Goal: Find contact information: Find contact information

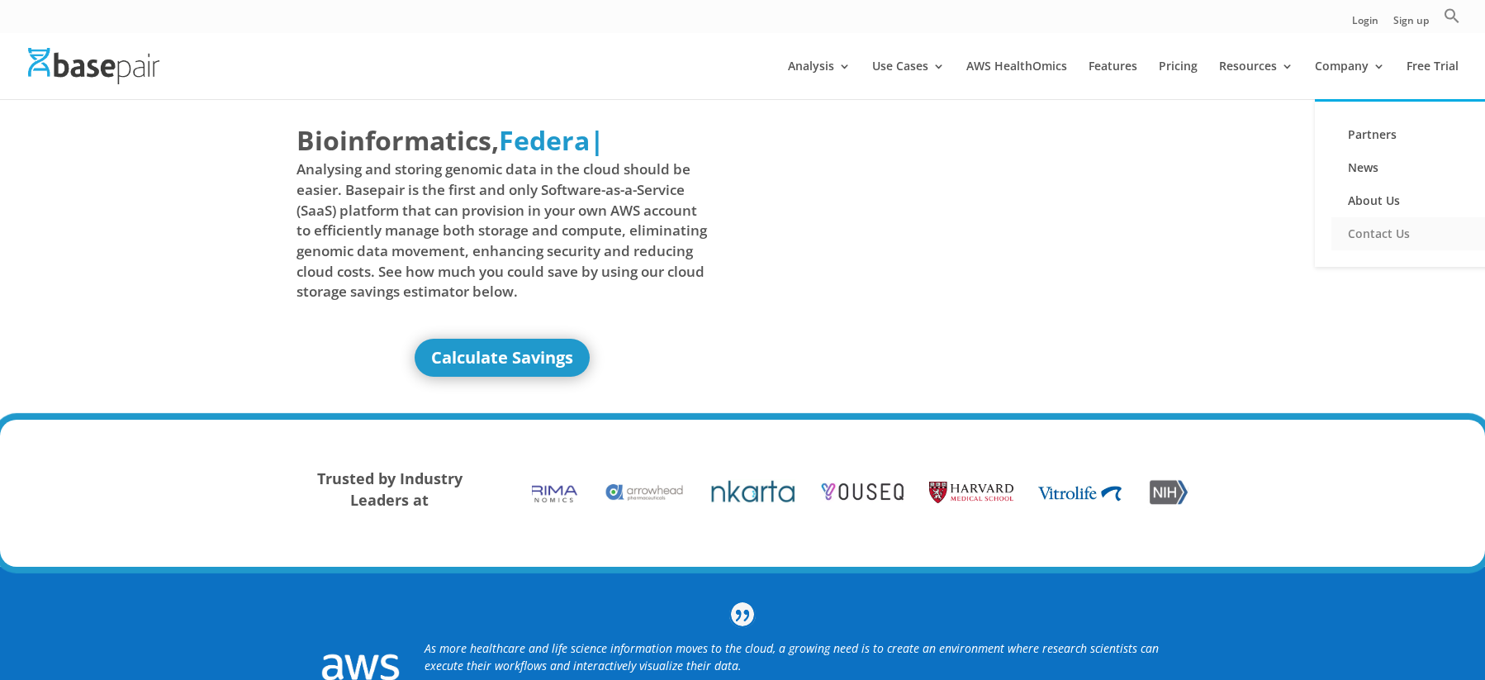
click at [1373, 243] on link "Contact Us" at bounding box center [1413, 233] width 165 height 33
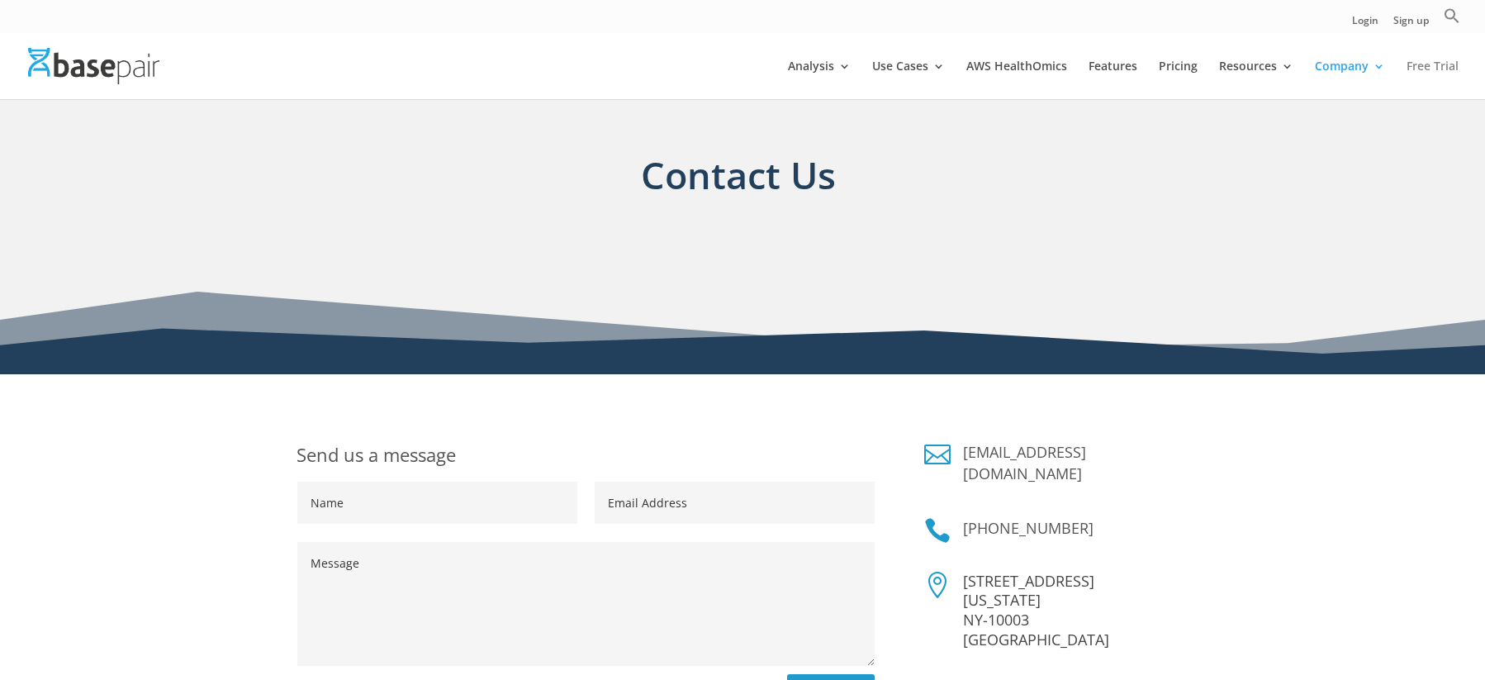
click at [1426, 62] on link "Free Trial" at bounding box center [1433, 79] width 52 height 39
click at [1417, 68] on link "Free Trial" at bounding box center [1433, 79] width 52 height 39
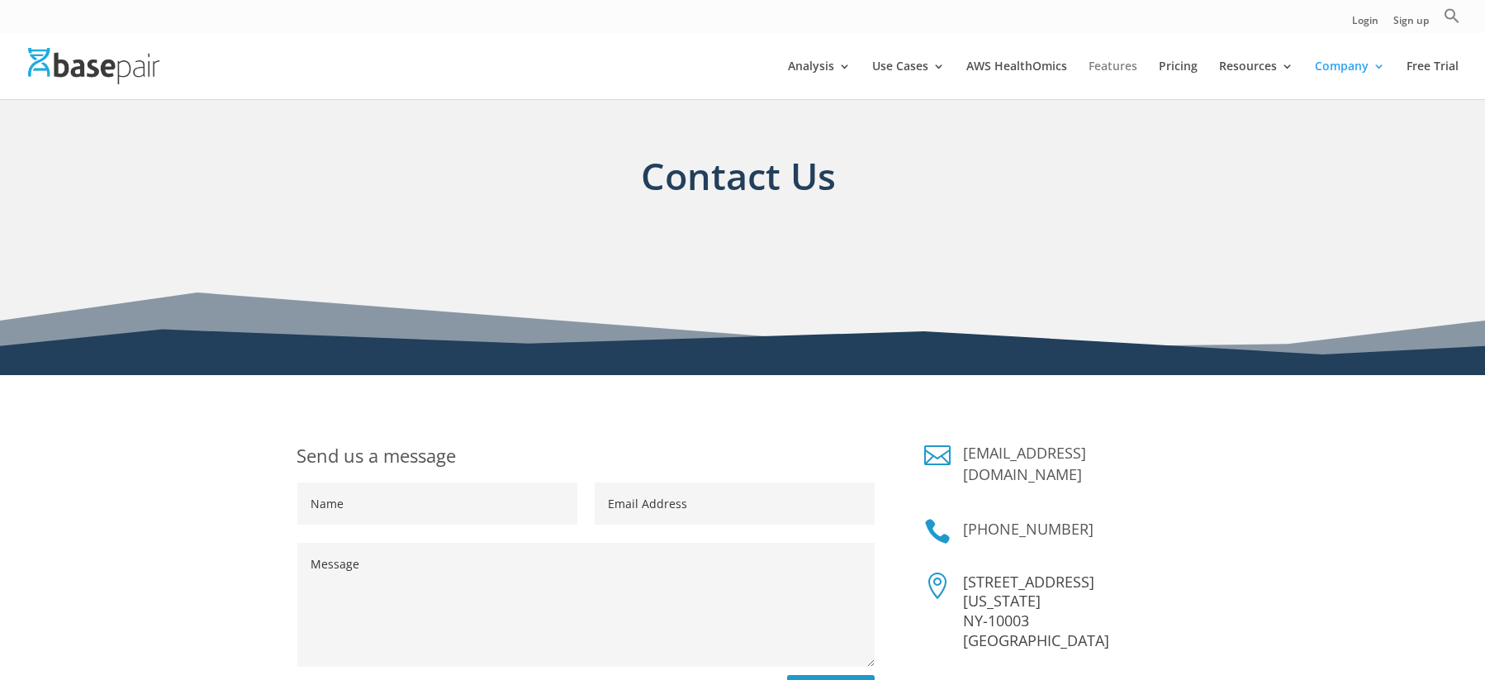
scroll to position [1, 0]
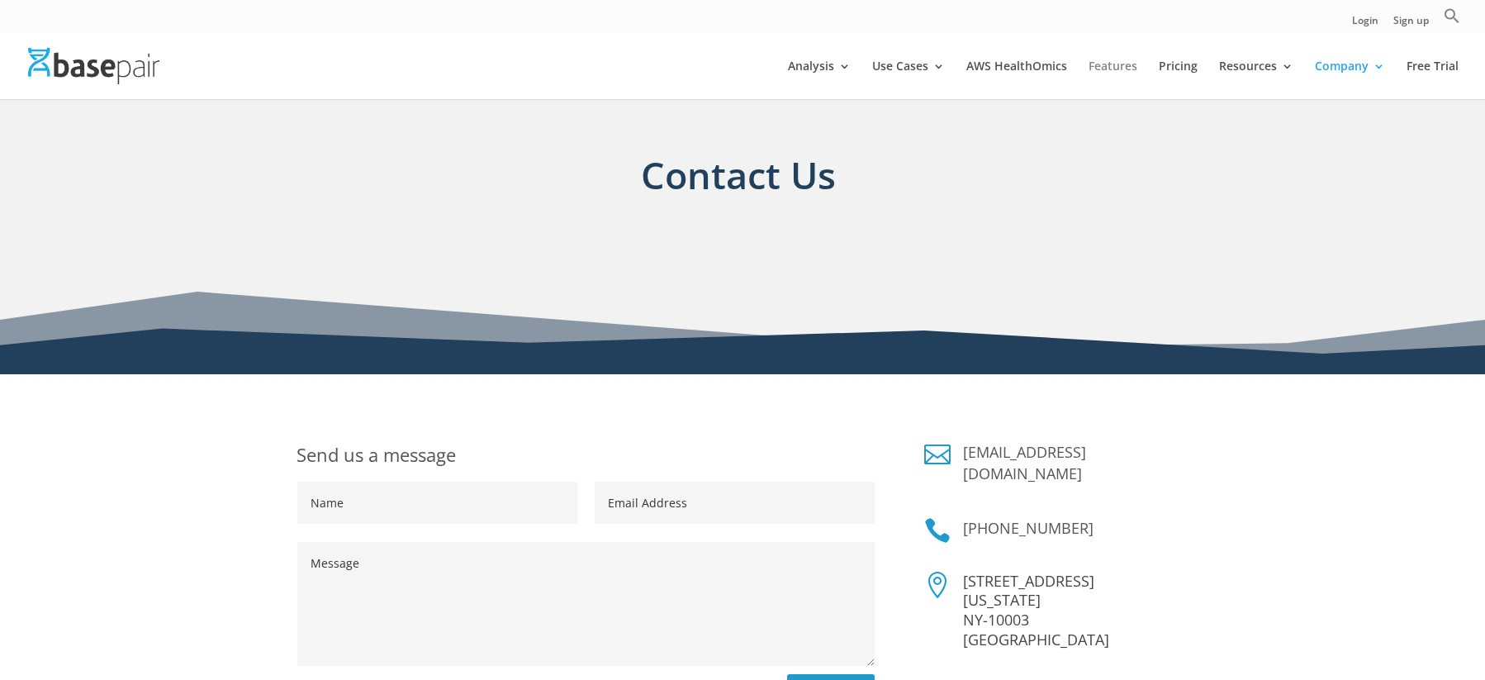
click at [1108, 71] on link "Features" at bounding box center [1113, 79] width 49 height 39
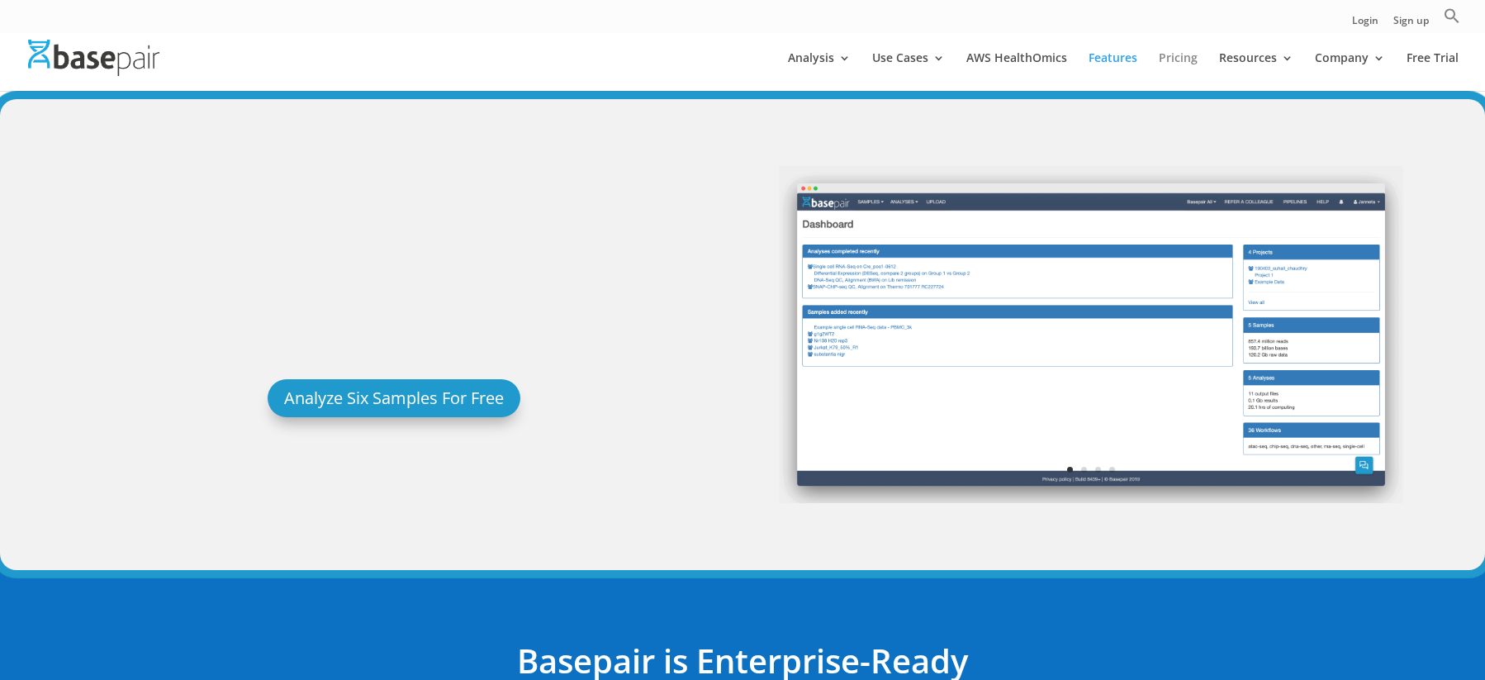
click at [1181, 63] on link "Pricing" at bounding box center [1178, 71] width 39 height 39
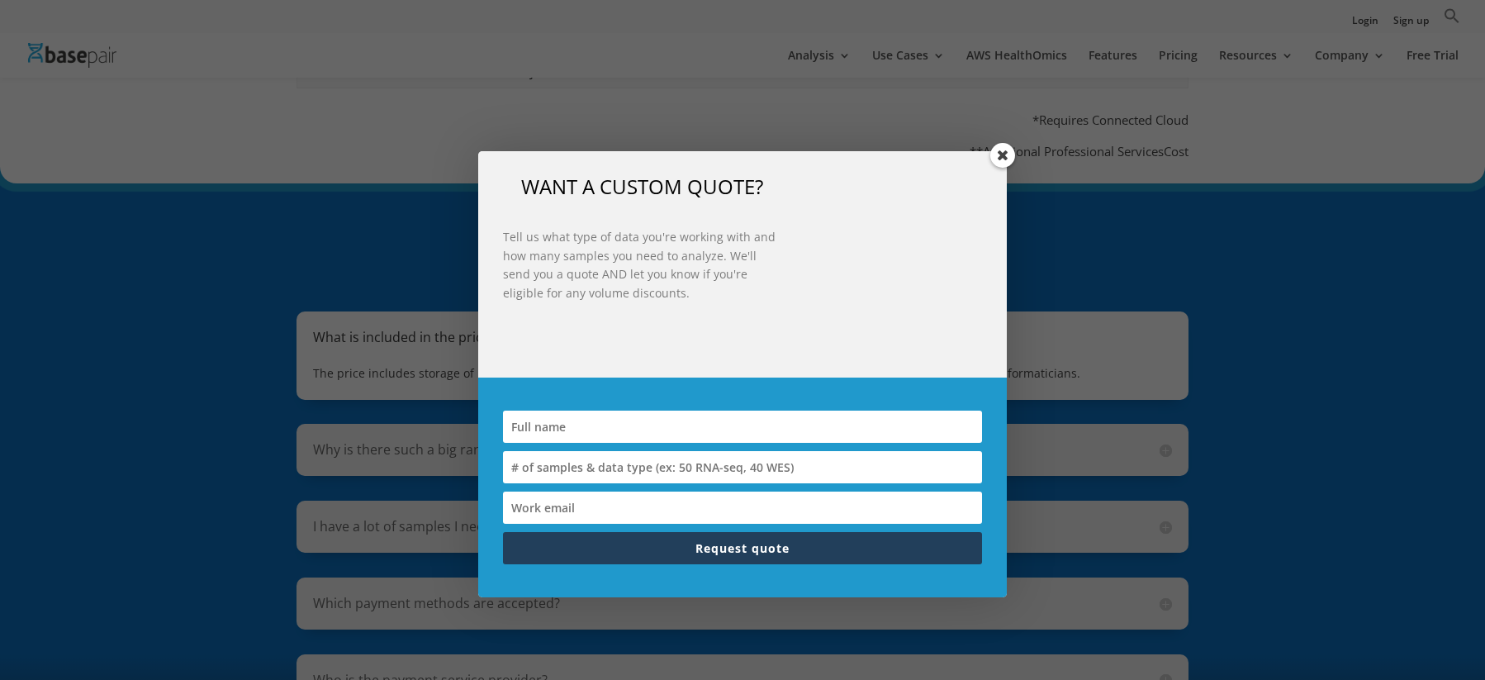
scroll to position [1156, 0]
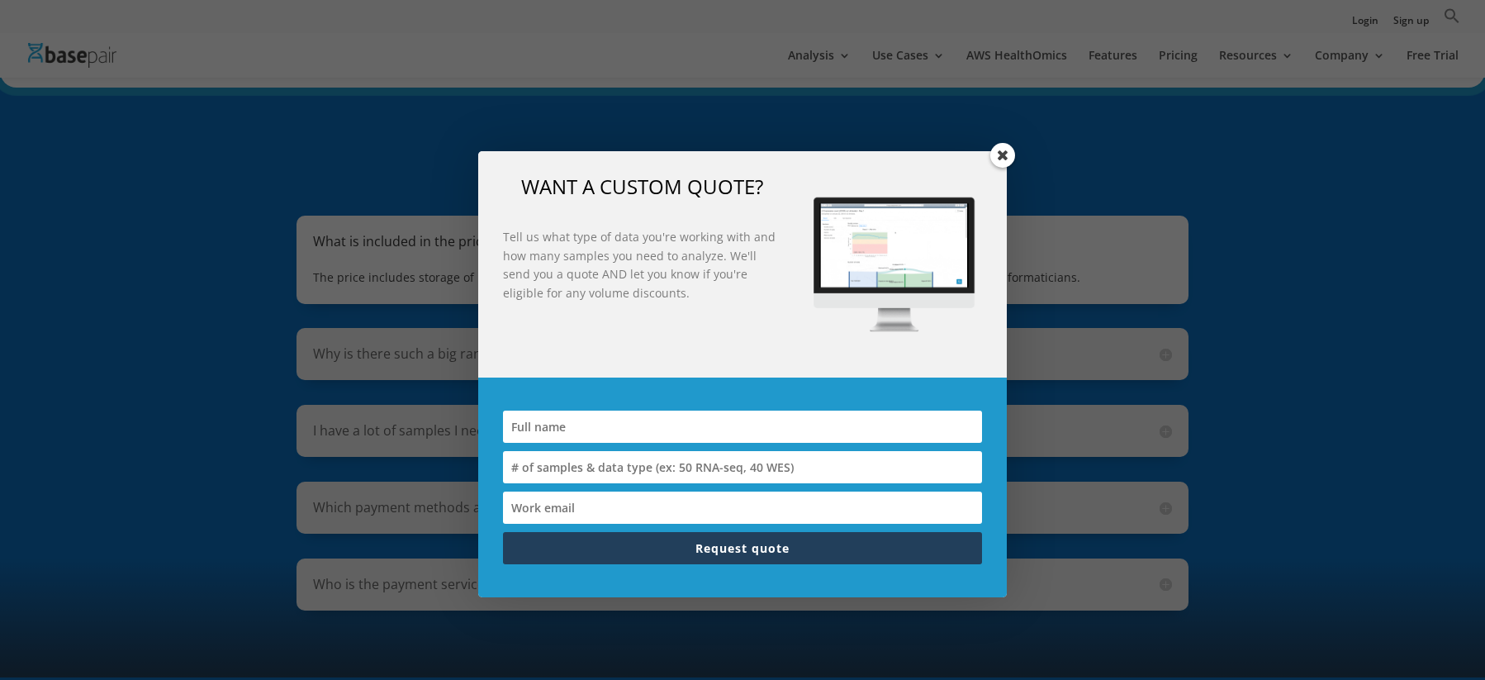
click at [999, 159] on span at bounding box center [1002, 155] width 25 height 25
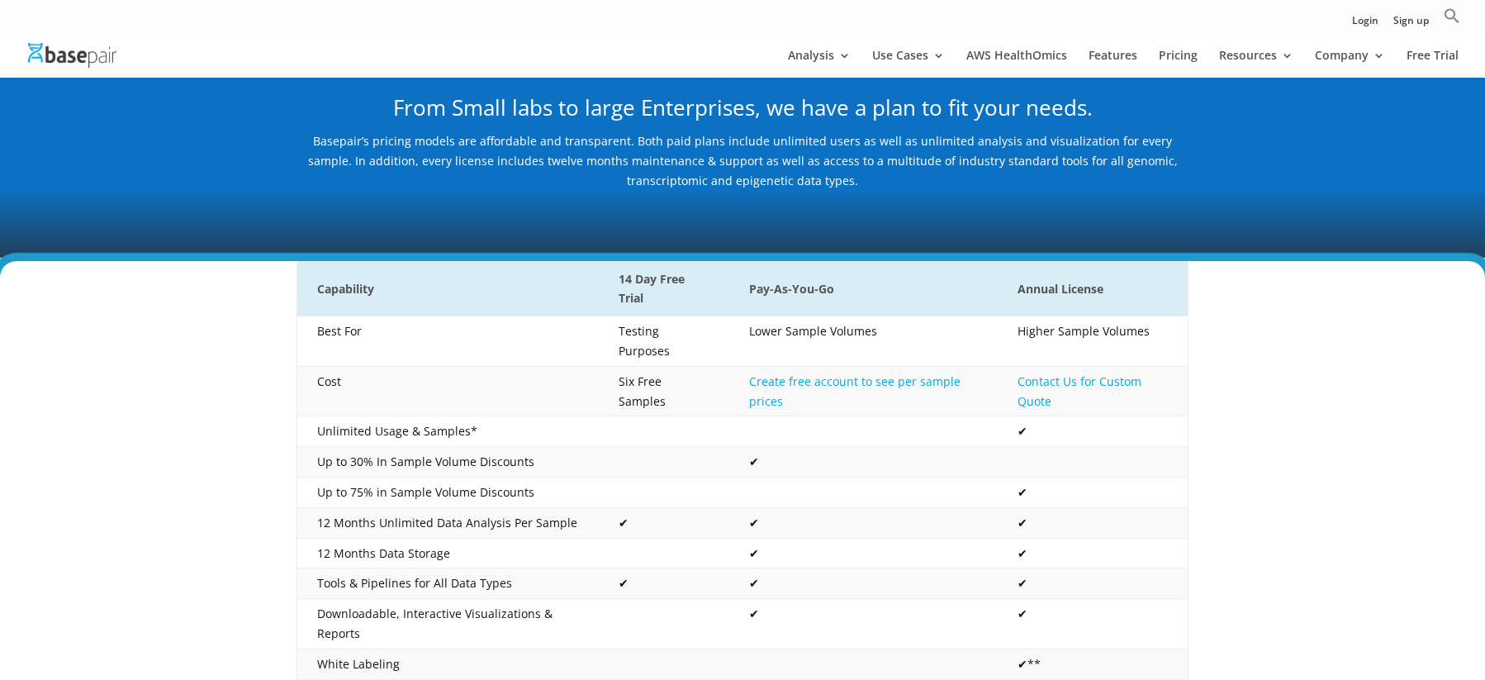
scroll to position [0, 0]
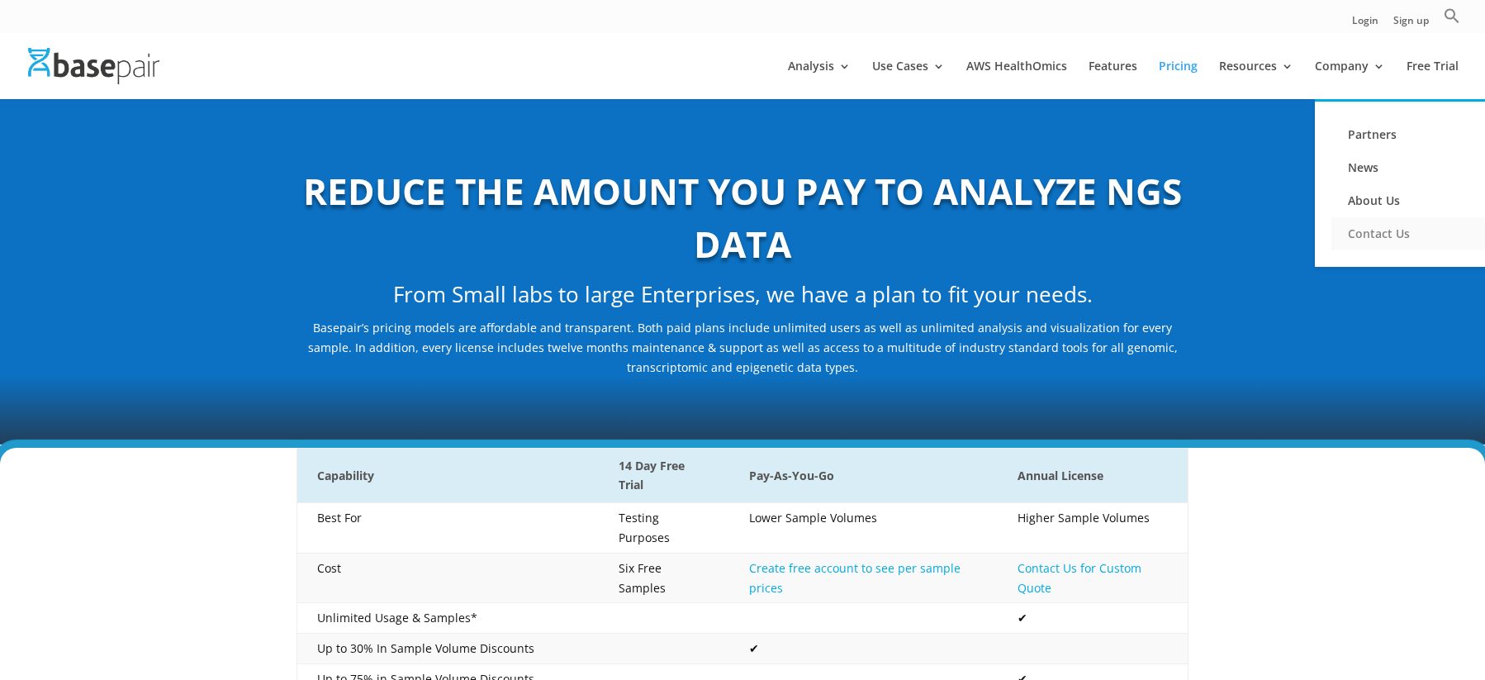
click at [1367, 232] on link "Contact Us" at bounding box center [1413, 233] width 165 height 33
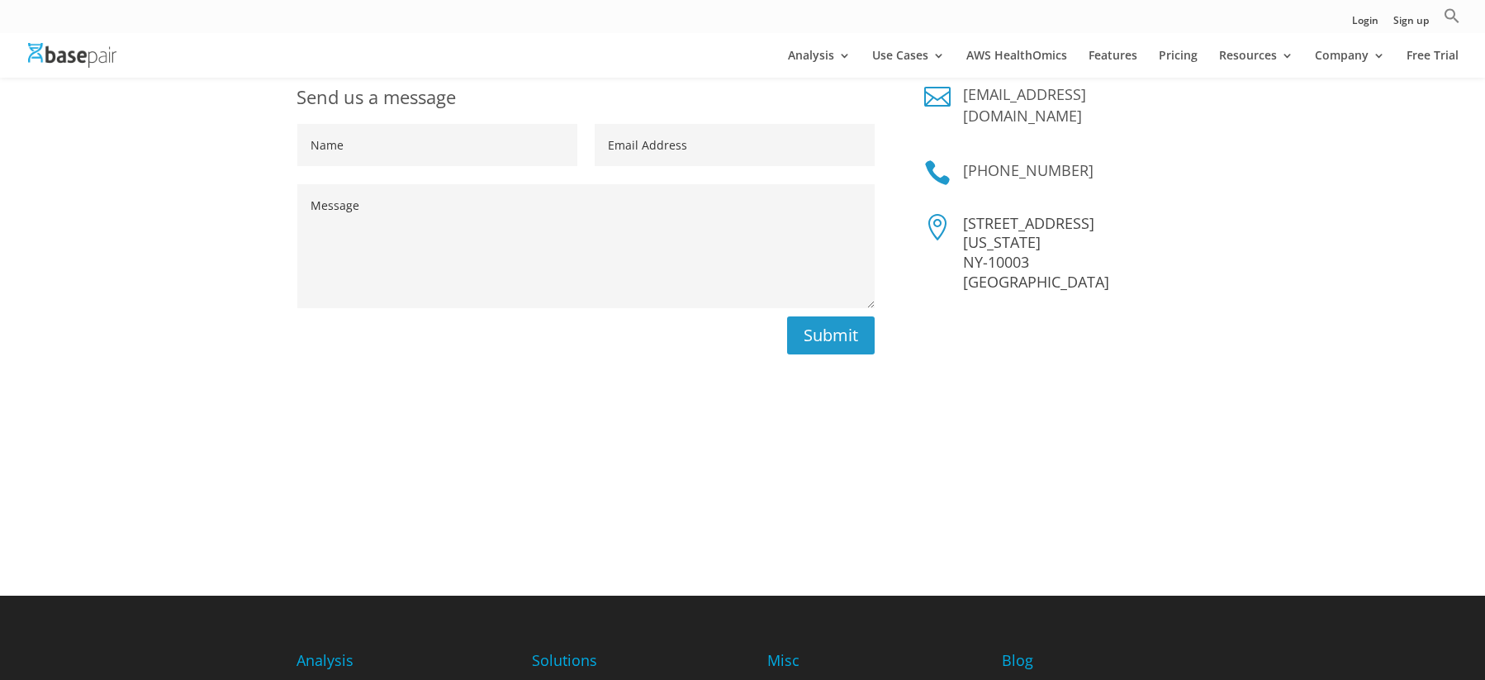
scroll to position [248, 0]
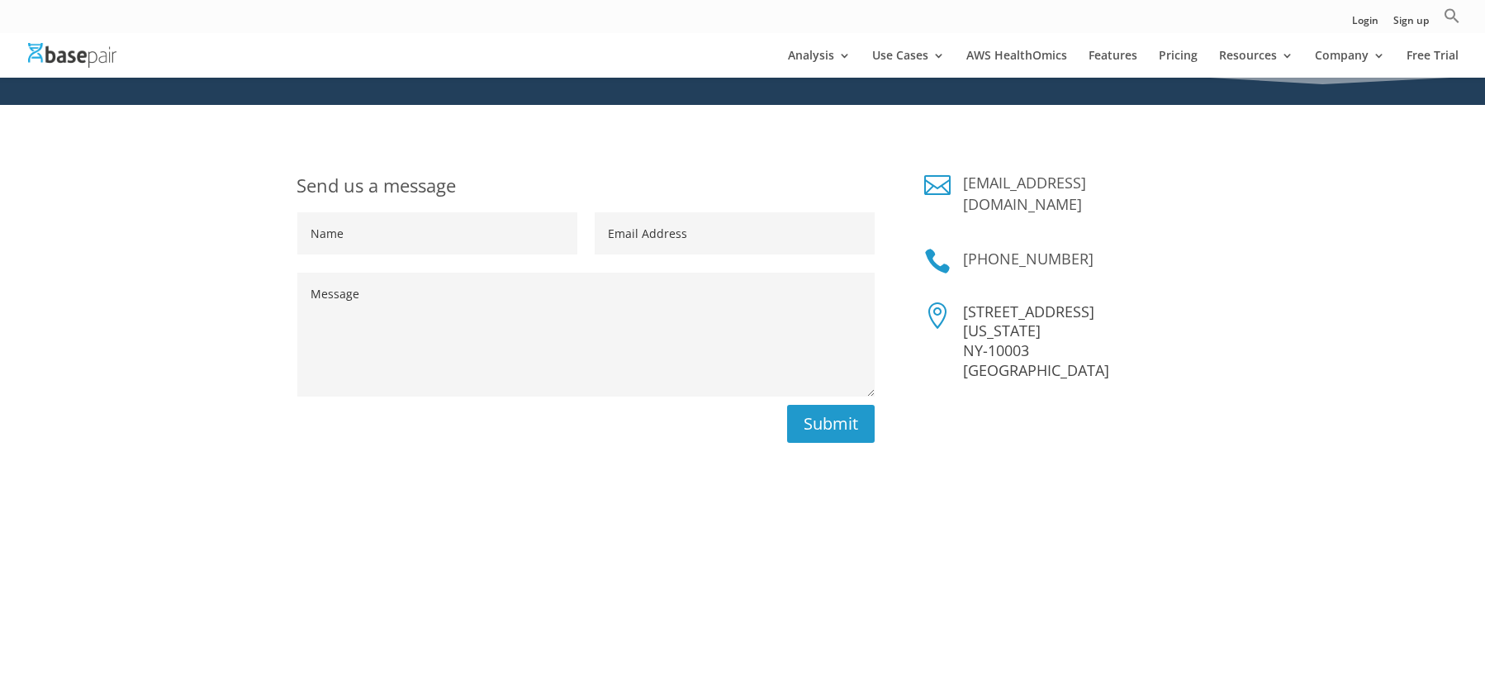
click at [396, 221] on input "Name" at bounding box center [437, 233] width 280 height 42
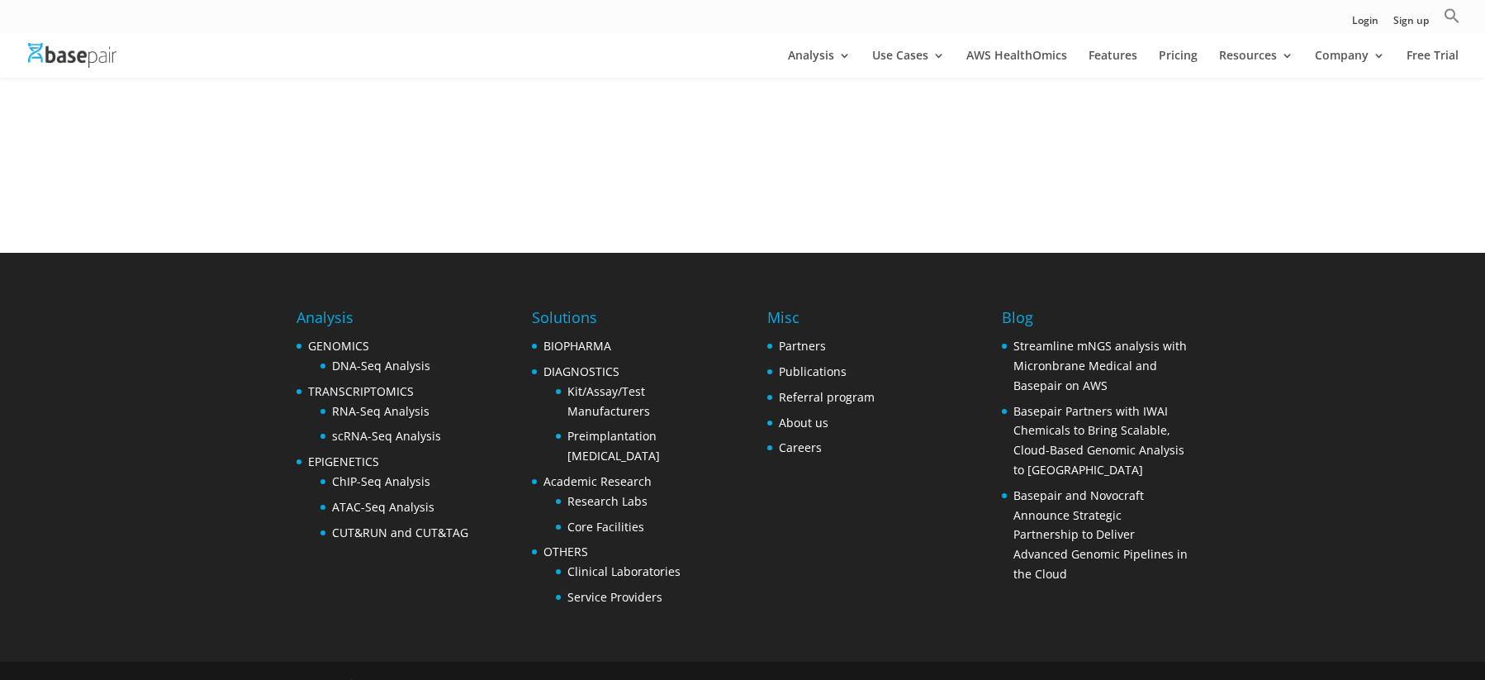
scroll to position [684, 0]
